Goal: Browse casually

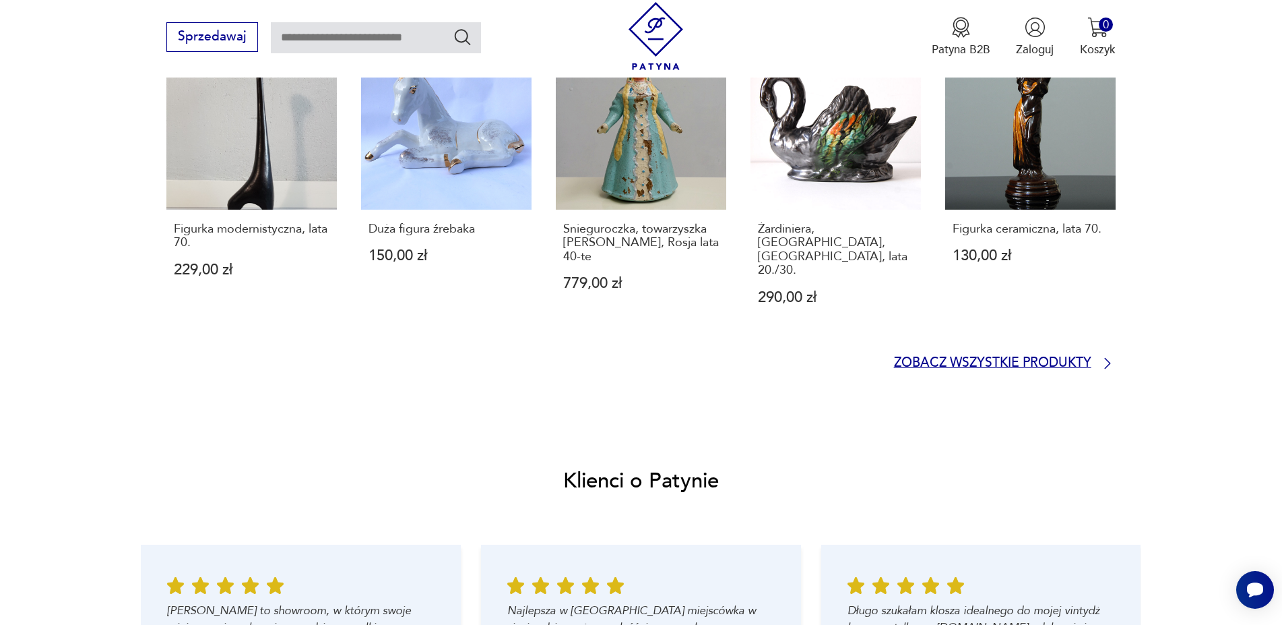
click at [1049, 358] on p "Zobacz wszystkie produkty" at bounding box center [992, 363] width 197 height 11
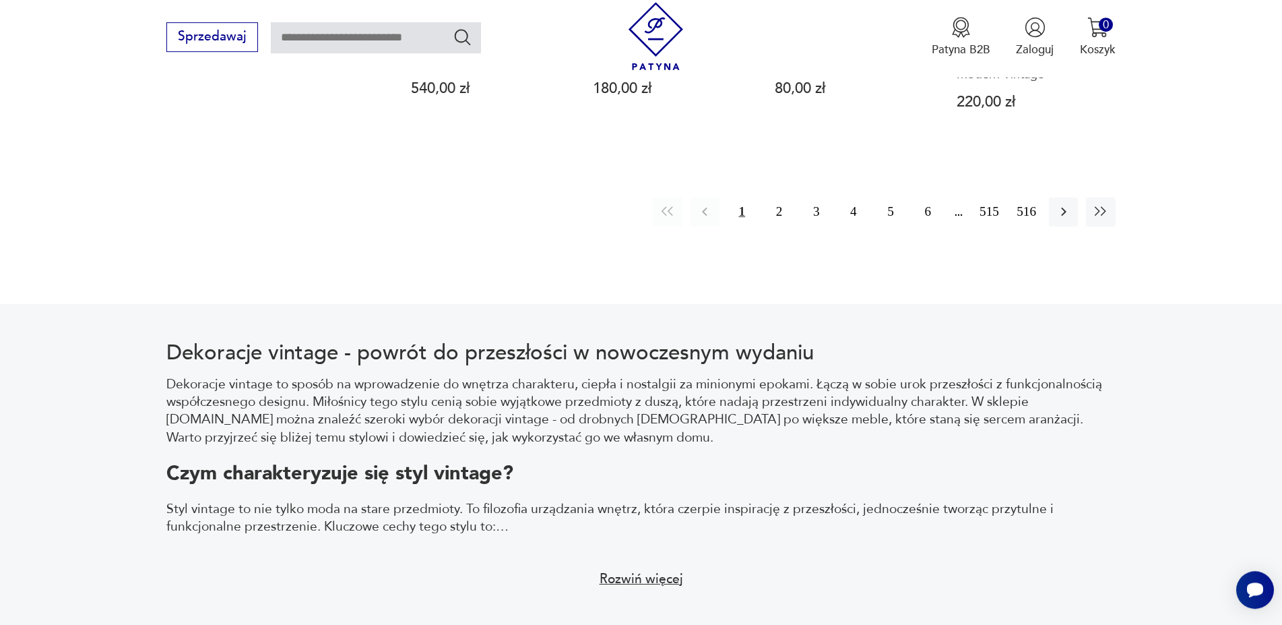
scroll to position [1840, 0]
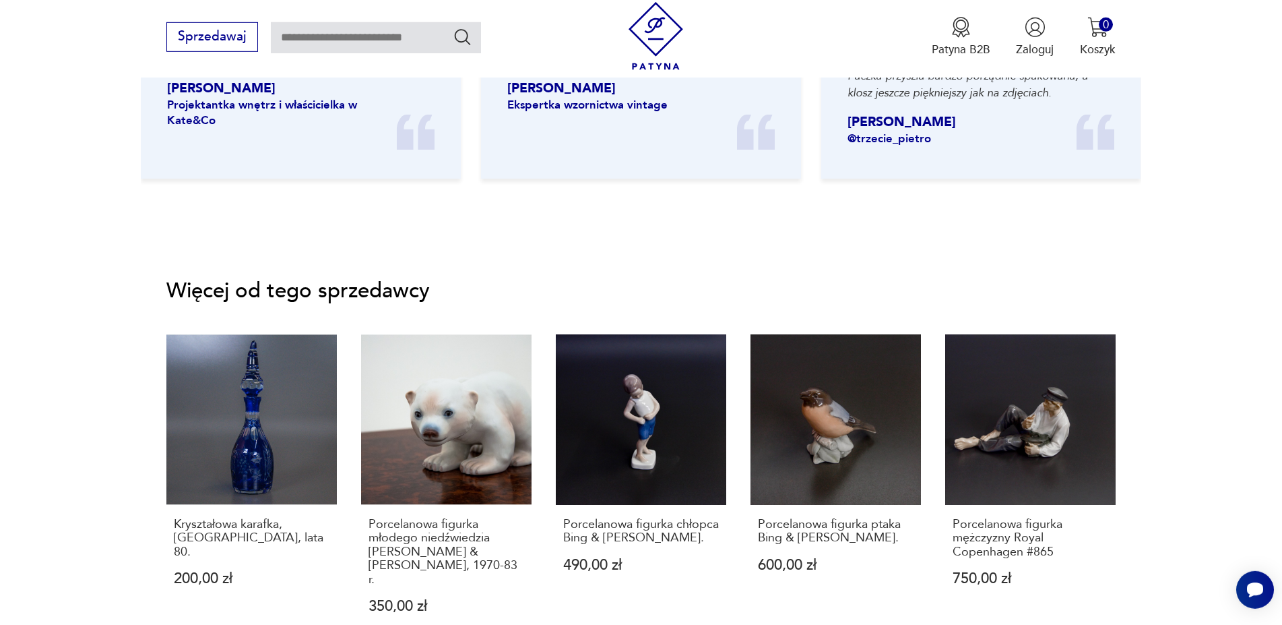
scroll to position [1239, 0]
